Goal: Information Seeking & Learning: Learn about a topic

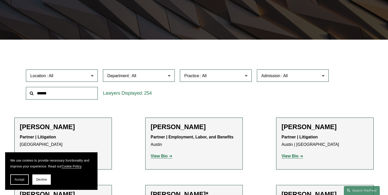
scroll to position [112, 0]
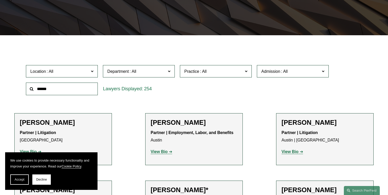
click at [274, 71] on span "Admission" at bounding box center [270, 71] width 19 height 4
click at [0, 0] on link "[US_STATE]" at bounding box center [0, 0] width 0 height 0
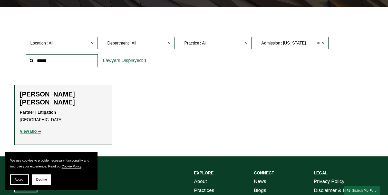
scroll to position [143, 0]
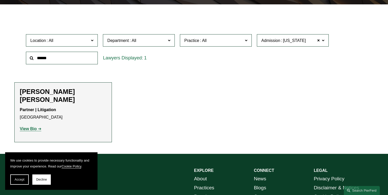
click at [33, 126] on strong "View Bio" at bounding box center [28, 128] width 17 height 4
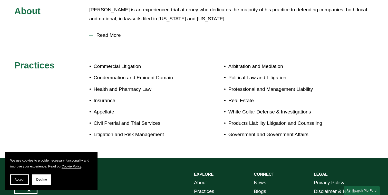
scroll to position [269, 0]
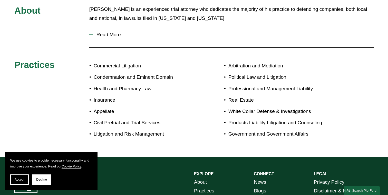
click at [106, 32] on span "Read More" at bounding box center [233, 35] width 281 height 6
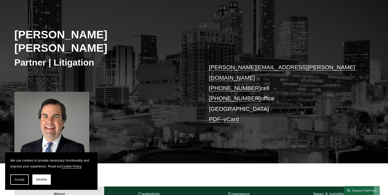
scroll to position [58, 0]
